Goal: Answer question/provide support: Share knowledge or assist other users

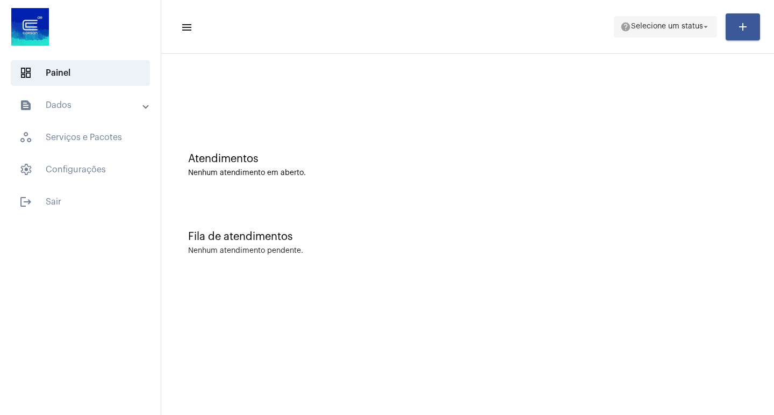
click at [661, 22] on span "help Selecione um status arrow_drop_down" at bounding box center [665, 26] width 90 height 19
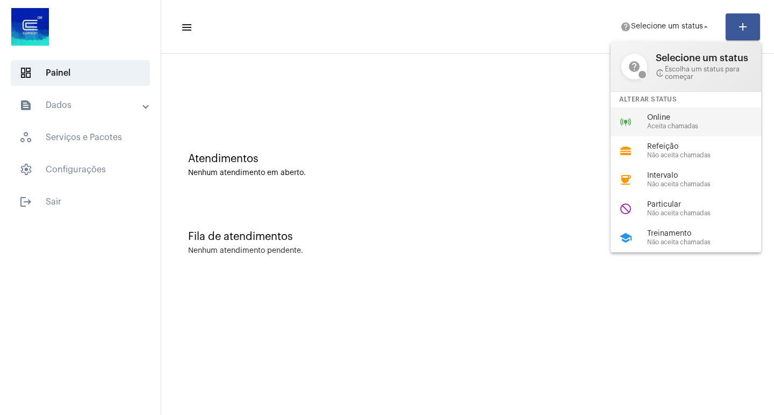
click at [660, 126] on span "Aceita chamadas" at bounding box center [708, 126] width 123 height 7
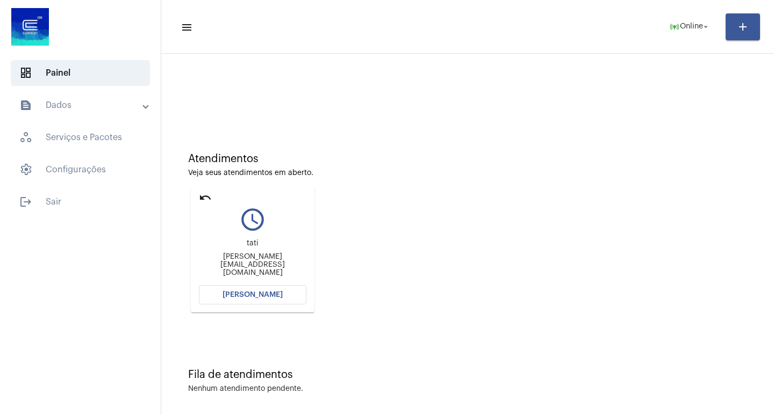
click at [267, 291] on button "[PERSON_NAME]" at bounding box center [252, 294] width 107 height 19
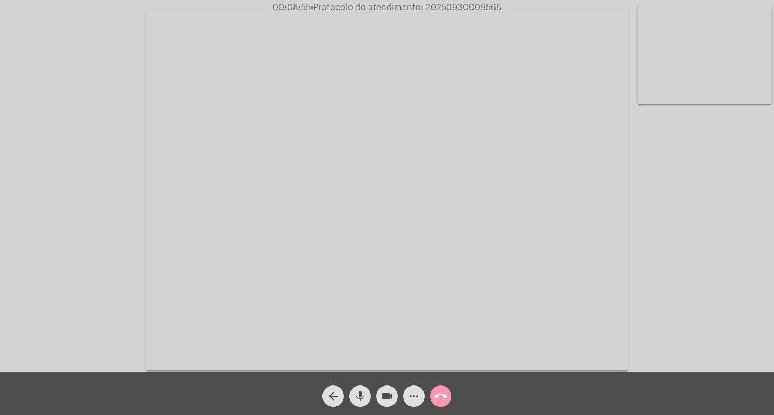
click at [433, 11] on span "• Protocolo do atendimento: 20250930009566" at bounding box center [406, 7] width 191 height 9
copy span "20250930009566"
click at [463, 11] on span "• Protocolo do atendimento: 20250930009566" at bounding box center [403, 7] width 191 height 9
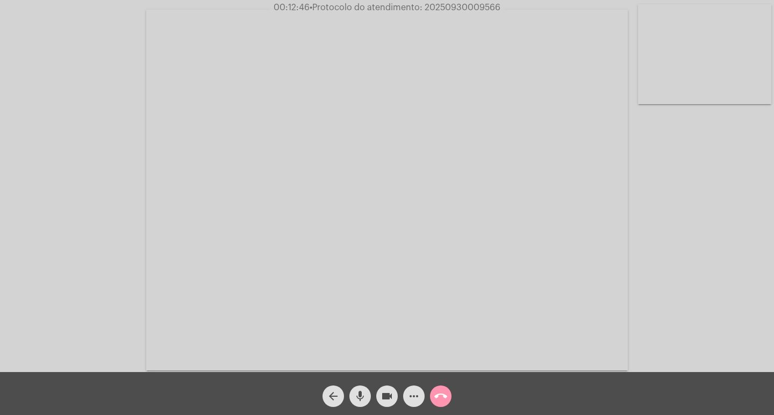
click at [410, 400] on mat-icon "more_horiz" at bounding box center [413, 396] width 13 height 13
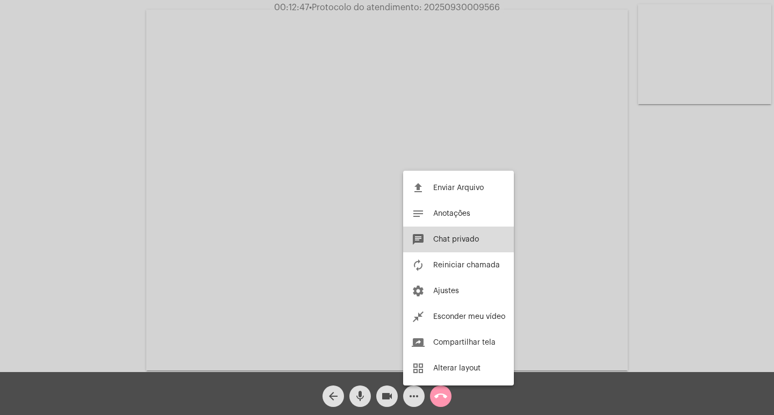
click at [439, 244] on button "chat Chat privado" at bounding box center [458, 240] width 111 height 26
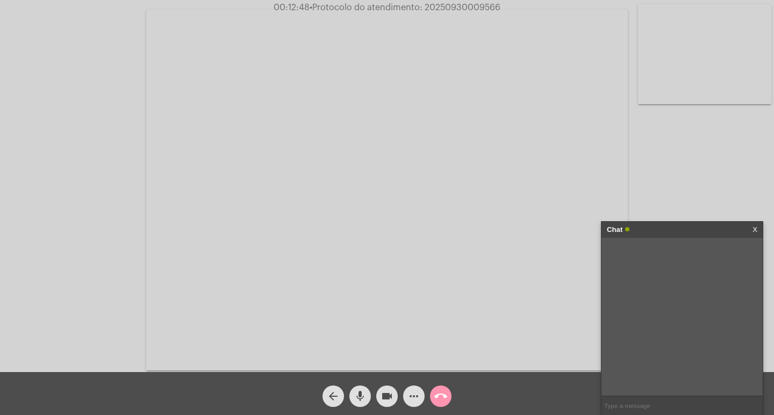
click at [470, 8] on span "• Protocolo do atendimento: 20250930009566" at bounding box center [405, 7] width 191 height 9
click at [629, 402] on input "text" at bounding box center [681, 406] width 161 height 19
paste input "20250930009566"
type input "20250930009566"
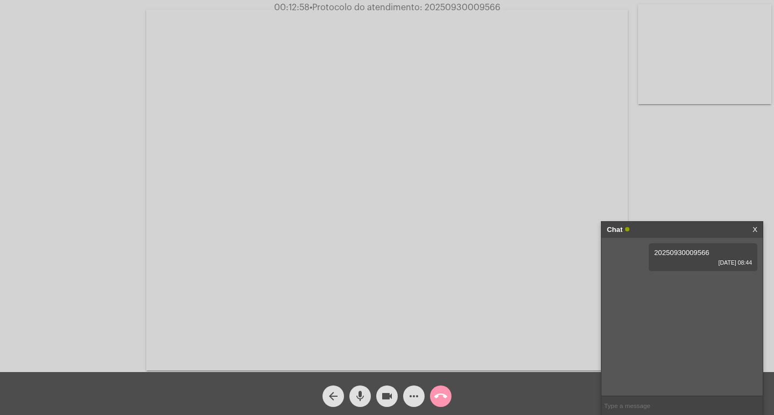
click at [697, 233] on div "Chat" at bounding box center [671, 230] width 128 height 16
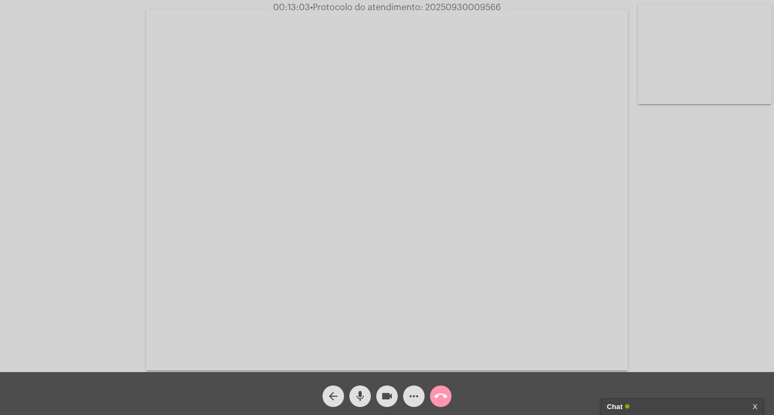
click at [384, 393] on mat-icon "videocam" at bounding box center [386, 396] width 13 height 13
click at [365, 393] on mat-icon "mic" at bounding box center [360, 396] width 13 height 13
click at [435, 388] on span "call_end" at bounding box center [440, 396] width 13 height 21
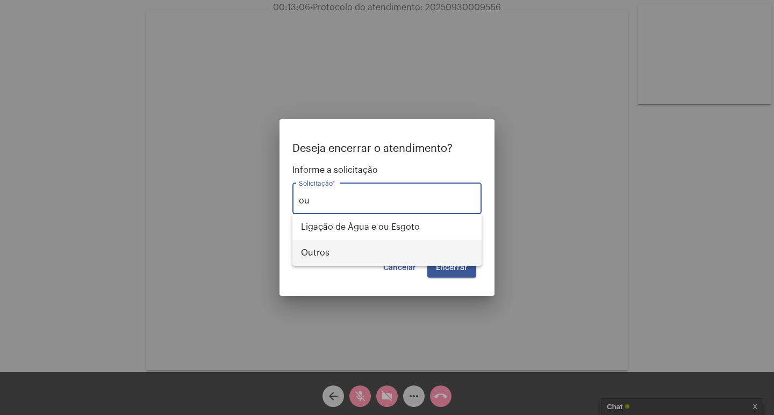
click at [470, 260] on span "Outros" at bounding box center [387, 253] width 172 height 26
type input "Outros"
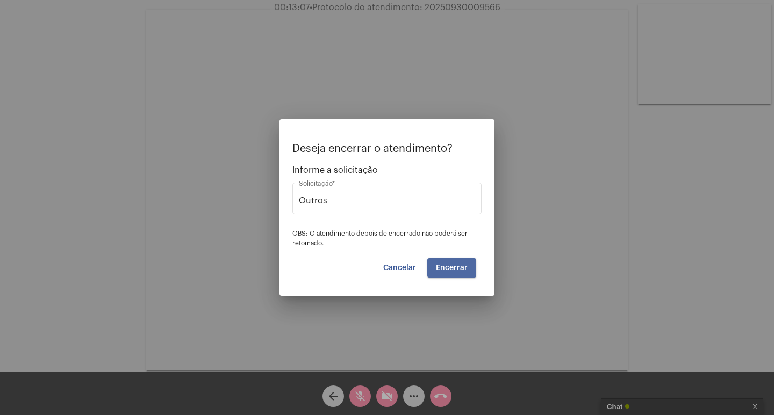
click at [469, 265] on button "Encerrar" at bounding box center [451, 267] width 49 height 19
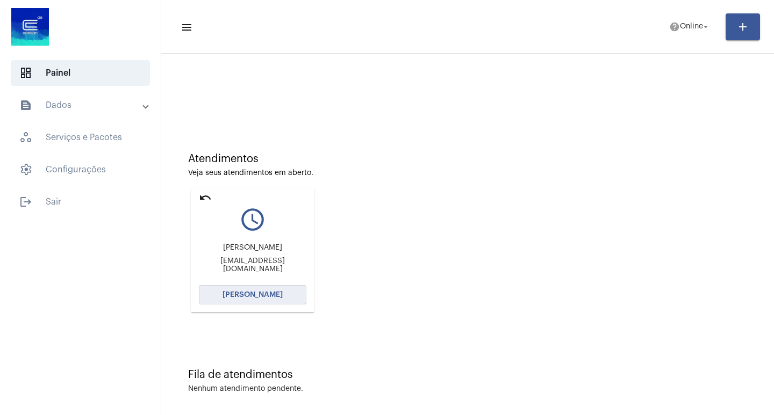
click at [257, 292] on span "[PERSON_NAME]" at bounding box center [252, 295] width 60 height 8
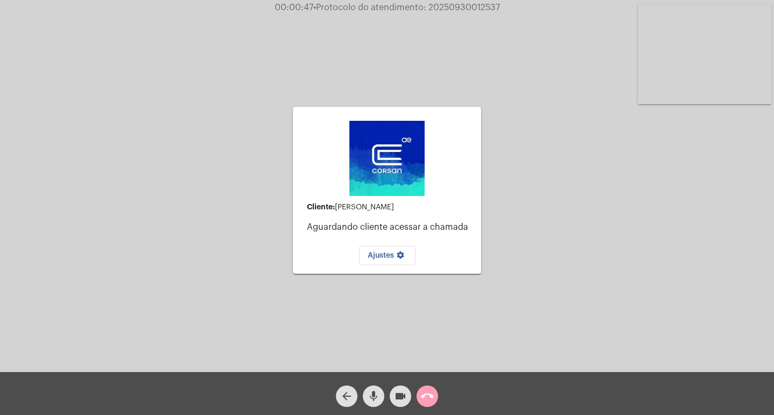
click at [428, 396] on mat-icon "call_end" at bounding box center [427, 396] width 13 height 13
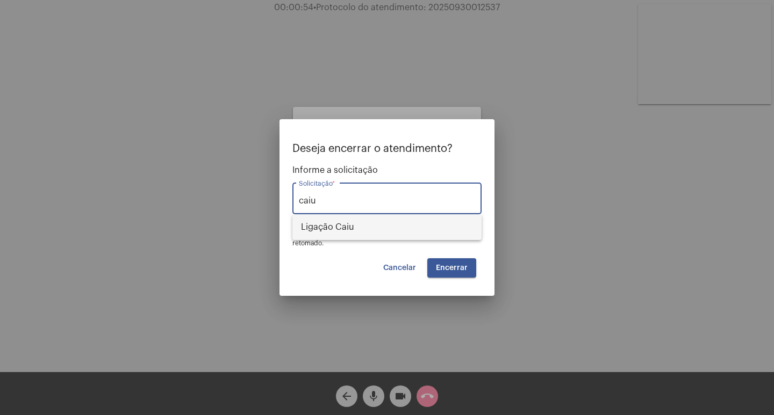
click at [393, 220] on span "Ligação Caiu" at bounding box center [387, 227] width 172 height 26
type input "Ligação Caiu"
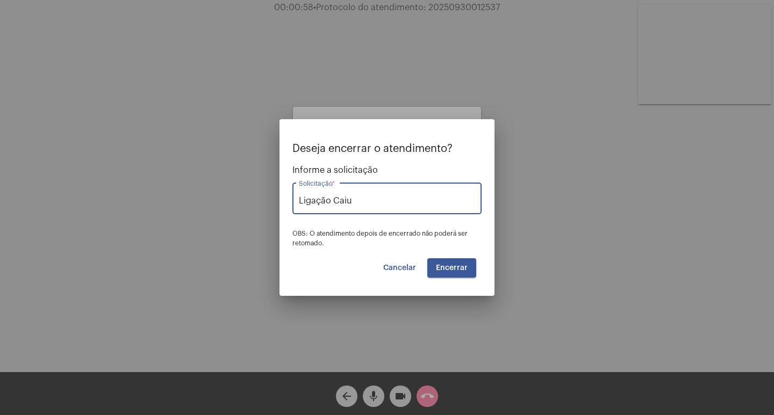
click at [468, 263] on button "Encerrar" at bounding box center [451, 267] width 49 height 19
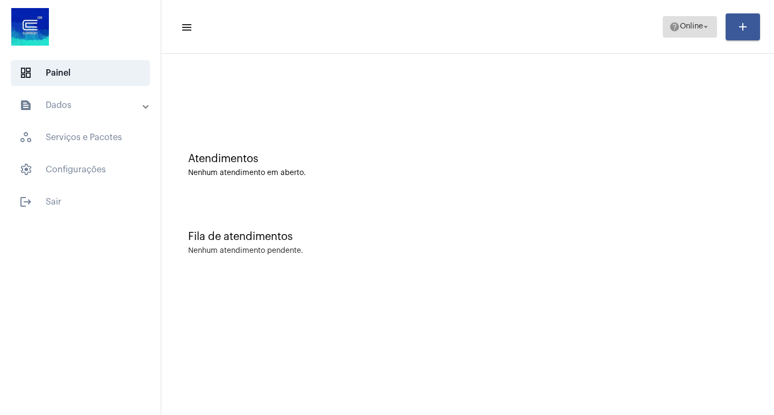
click at [694, 26] on span "Online" at bounding box center [691, 27] width 23 height 8
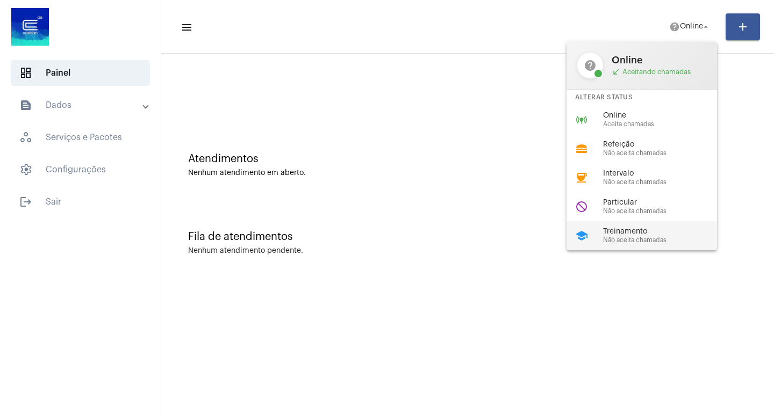
click at [668, 241] on span "Não aceita chamadas" at bounding box center [664, 240] width 123 height 7
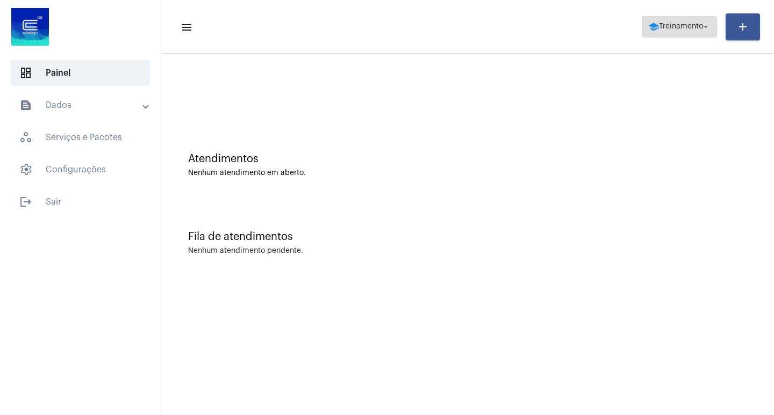
click at [681, 25] on span "Treinamento" at bounding box center [681, 27] width 44 height 8
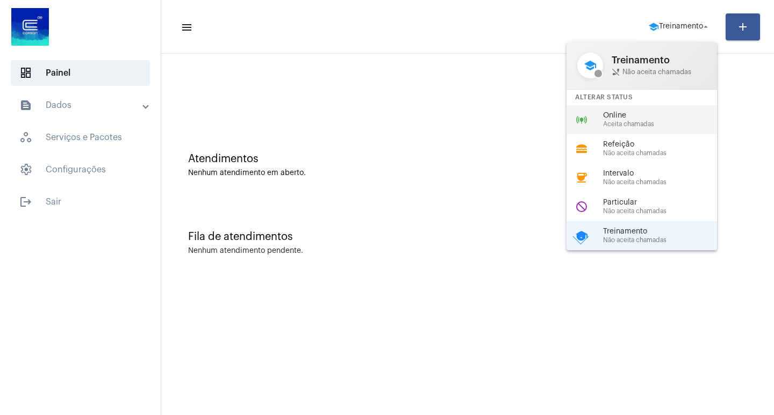
click at [628, 110] on div "online_prediction Online Aceita chamadas" at bounding box center [650, 119] width 168 height 29
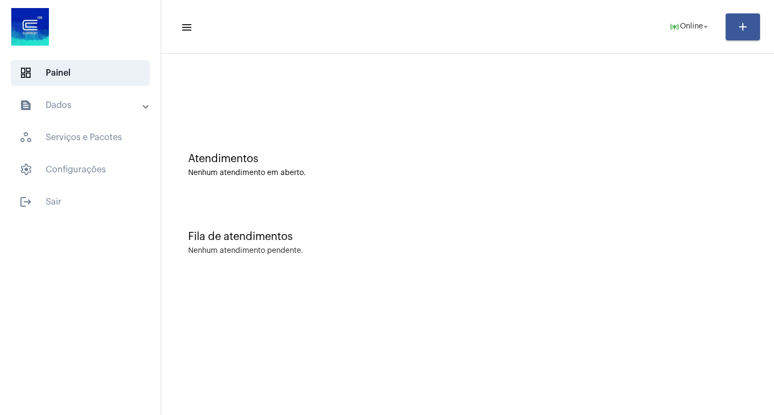
click at [325, 414] on mat-sidenav-content "menu online_prediction Online arrow_drop_down add Atendimentos Nenhum atendimen…" at bounding box center [467, 207] width 613 height 415
click at [327, 415] on mat-sidenav-content "menu online_prediction Online arrow_drop_down add Atendimentos Nenhum atendimen…" at bounding box center [467, 207] width 613 height 415
